Goal: Task Accomplishment & Management: Manage account settings

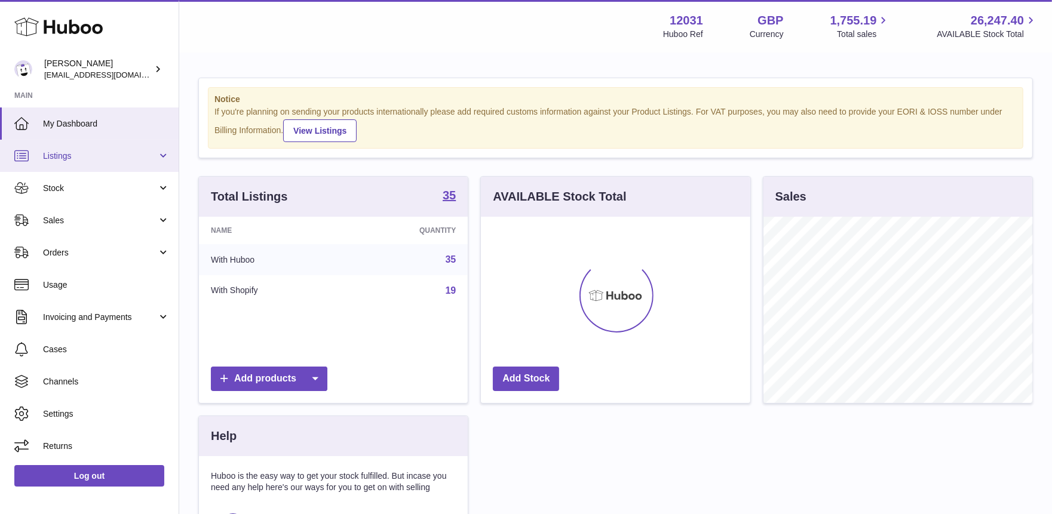
scroll to position [186, 269]
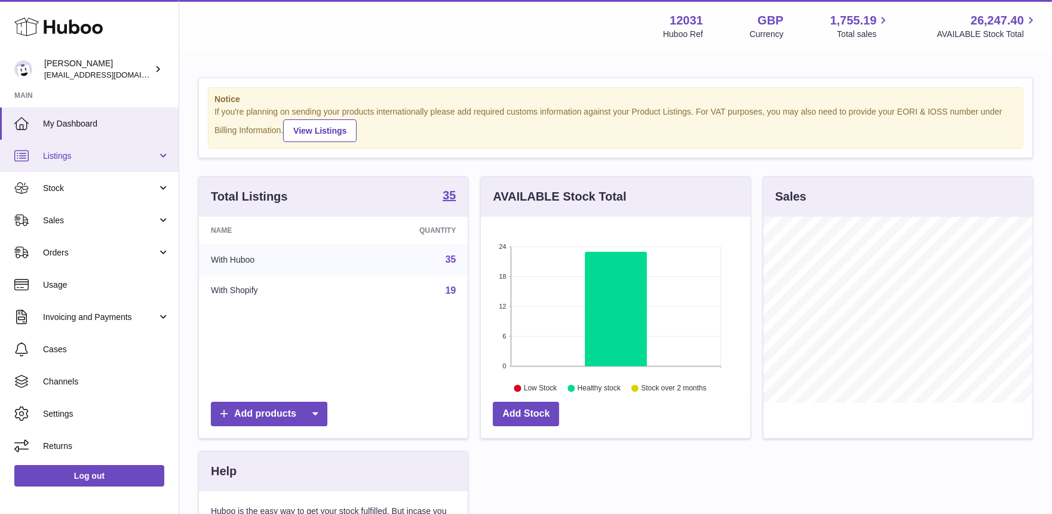
click at [92, 158] on span "Listings" at bounding box center [100, 156] width 114 height 11
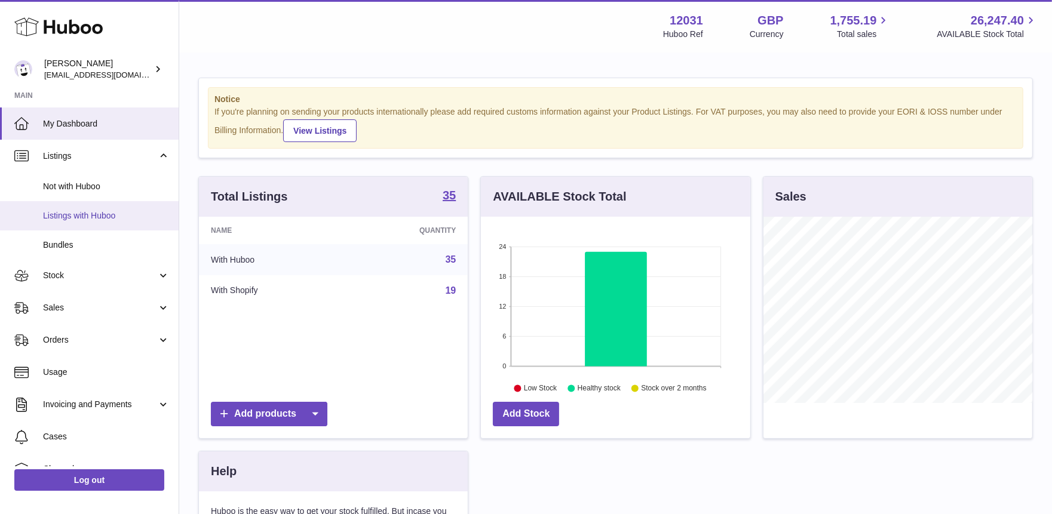
click at [87, 207] on link "Listings with Huboo" at bounding box center [89, 215] width 179 height 29
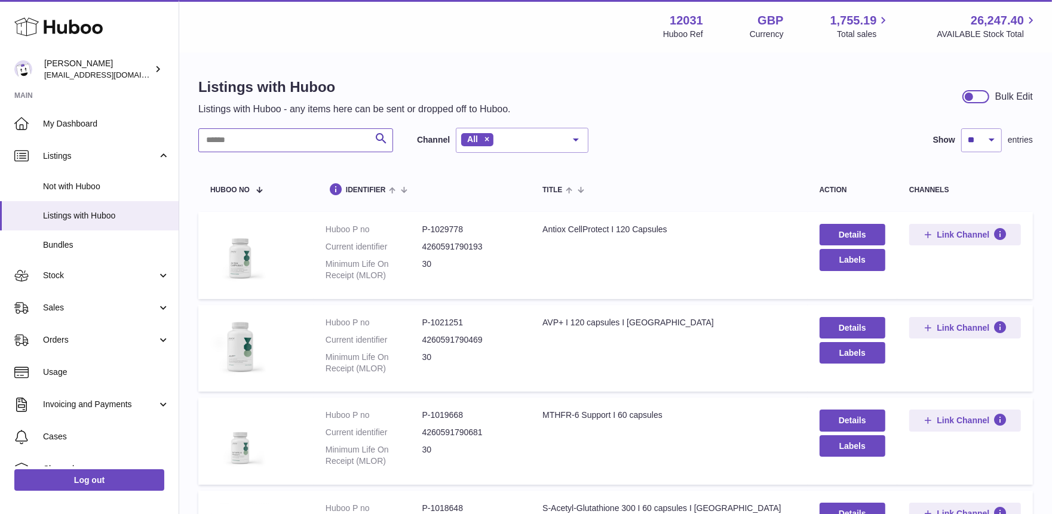
click at [301, 137] on input "text" at bounding box center [295, 140] width 195 height 24
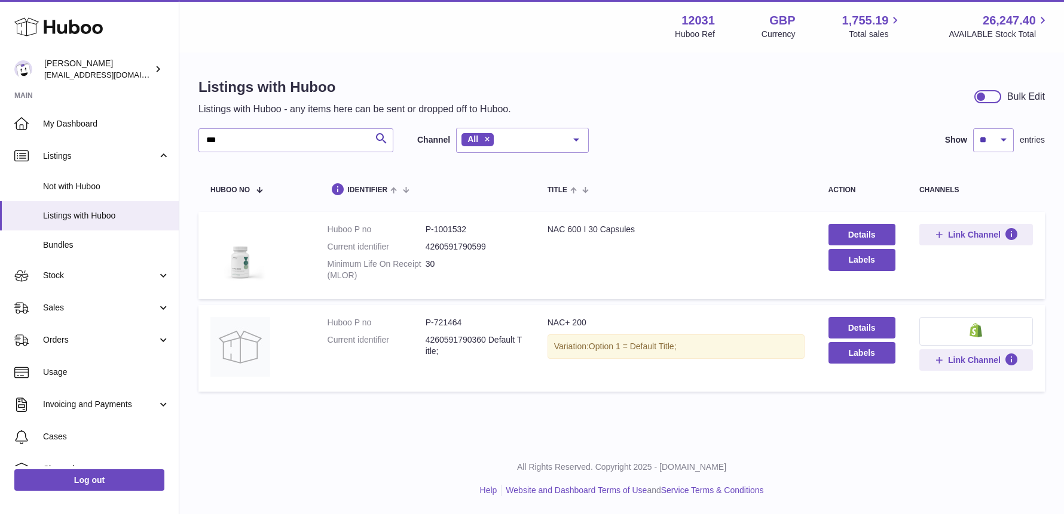
drag, startPoint x: 427, startPoint y: 246, endPoint x: 486, endPoint y: 248, distance: 59.2
click at [486, 248] on dd "4260591790599" at bounding box center [474, 246] width 98 height 11
drag, startPoint x: 241, startPoint y: 144, endPoint x: 142, endPoint y: 139, distance: 99.3
click at [142, 139] on div "Huboo Fritzi Nicolaus admin@makewellforyou.com Main My Dashboard Listings Not w…" at bounding box center [532, 257] width 1064 height 514
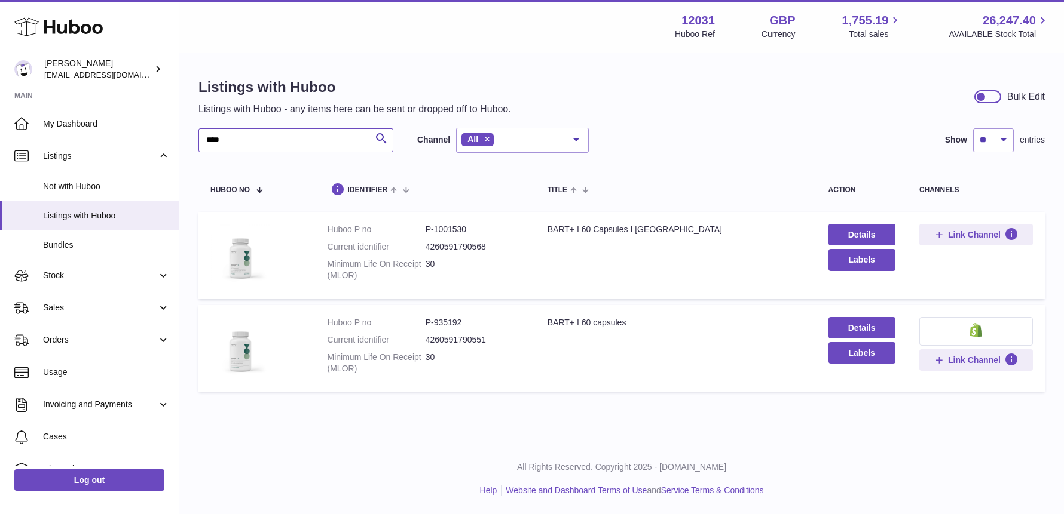
type input "****"
drag, startPoint x: 472, startPoint y: 342, endPoint x: 486, endPoint y: 341, distance: 13.8
click at [486, 341] on dd "4260591790551" at bounding box center [474, 340] width 98 height 11
